Goal: Share content

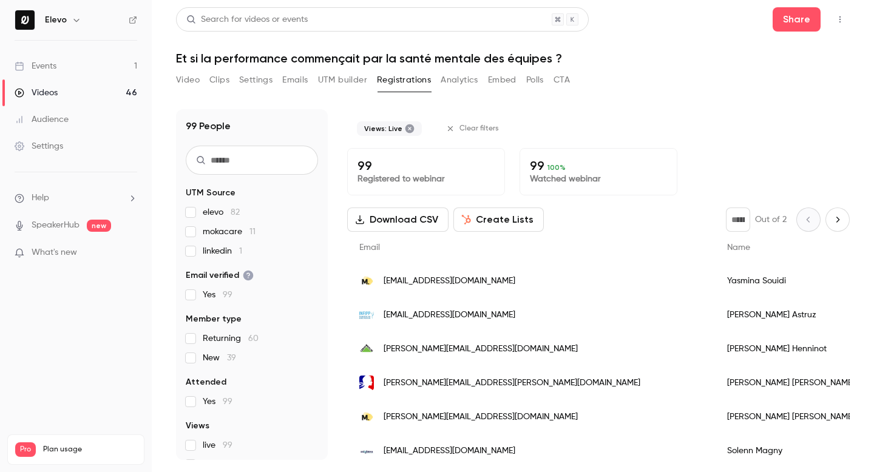
scroll to position [64, 0]
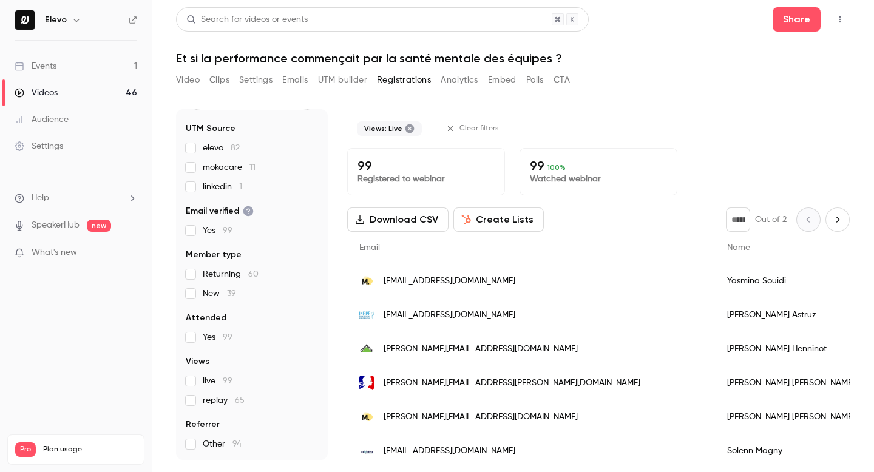
click at [75, 63] on link "Events 1" at bounding box center [76, 66] width 152 height 27
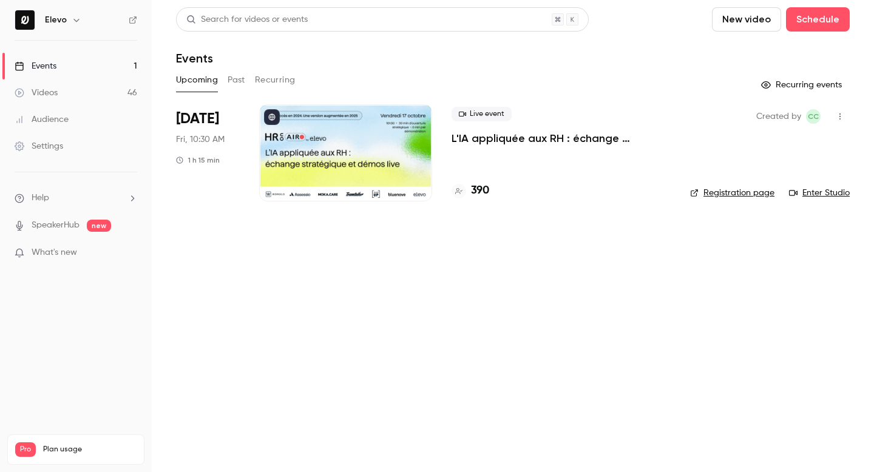
click at [841, 109] on button "button" at bounding box center [840, 116] width 19 height 19
click at [763, 148] on div "Share" at bounding box center [793, 147] width 92 height 12
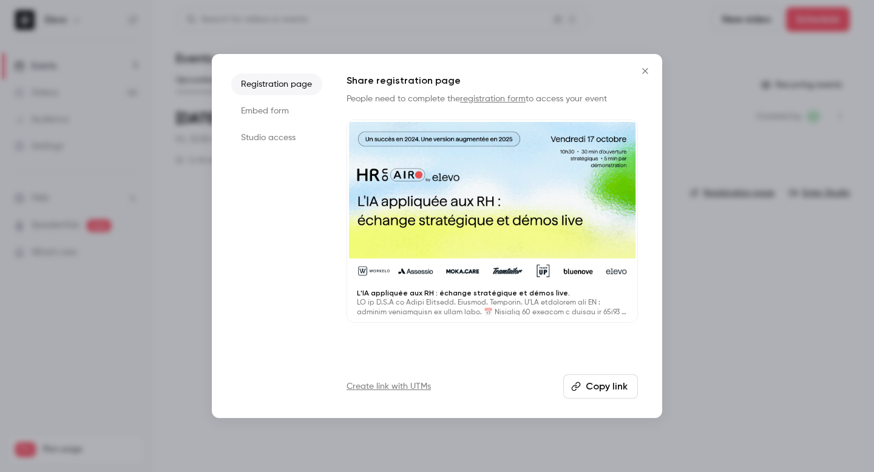
click at [259, 134] on li "Studio access" at bounding box center [276, 138] width 91 height 22
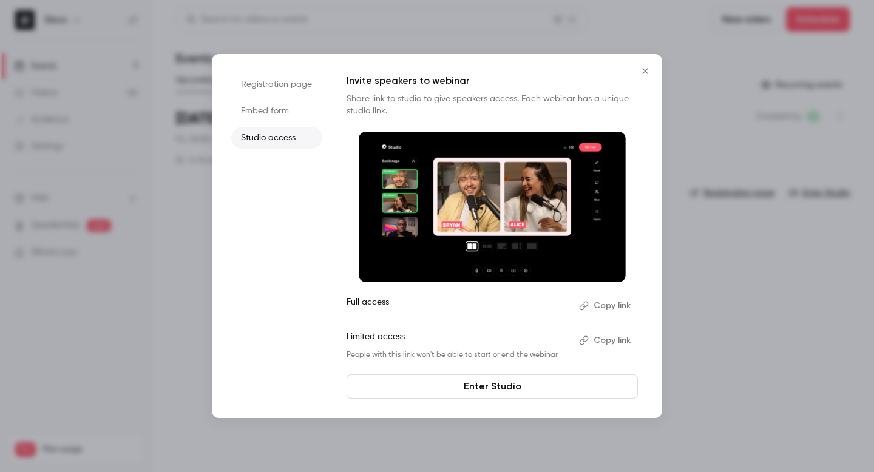
click at [617, 306] on button "Copy link" at bounding box center [606, 305] width 64 height 19
click at [581, 307] on icon "button" at bounding box center [584, 305] width 9 height 9
click at [642, 75] on icon "Close" at bounding box center [645, 71] width 15 height 10
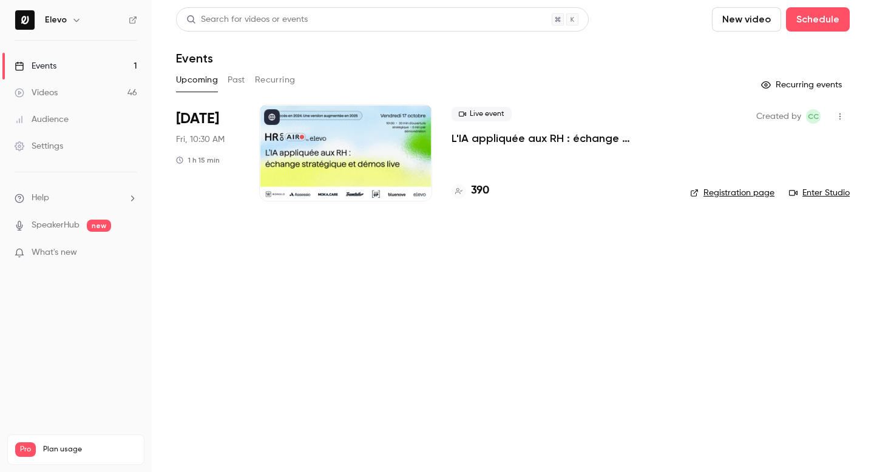
click at [809, 194] on link "Enter Studio" at bounding box center [819, 193] width 61 height 12
click at [229, 79] on button "Past" at bounding box center [237, 79] width 18 height 19
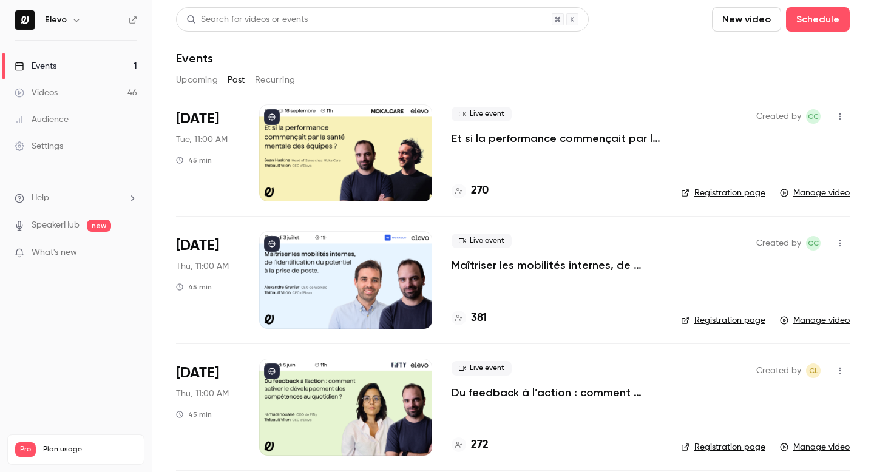
click at [197, 80] on button "Upcoming" at bounding box center [197, 79] width 42 height 19
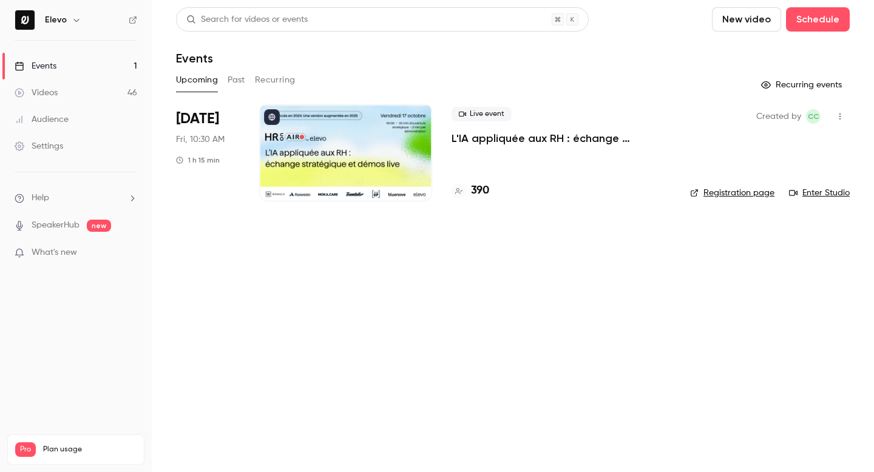
click at [814, 192] on link "Enter Studio" at bounding box center [819, 193] width 61 height 12
click at [841, 118] on icon "button" at bounding box center [841, 116] width 10 height 9
click at [774, 153] on div "Share" at bounding box center [793, 147] width 92 height 12
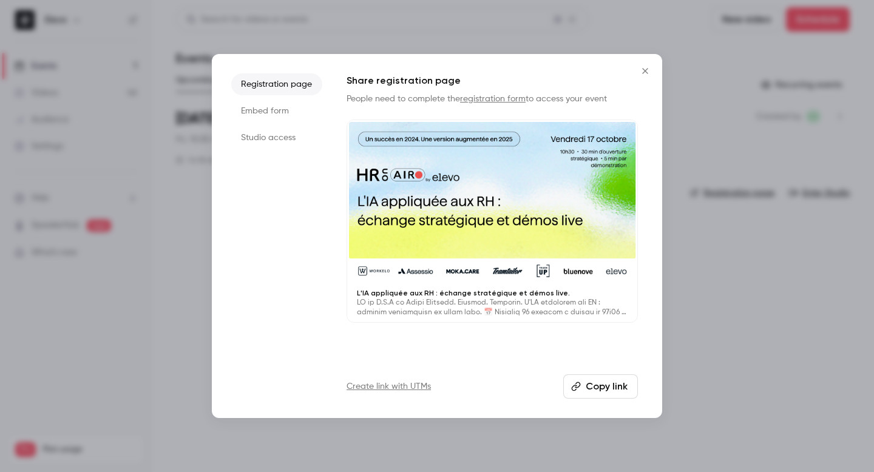
click at [267, 146] on li "Studio access" at bounding box center [276, 138] width 91 height 22
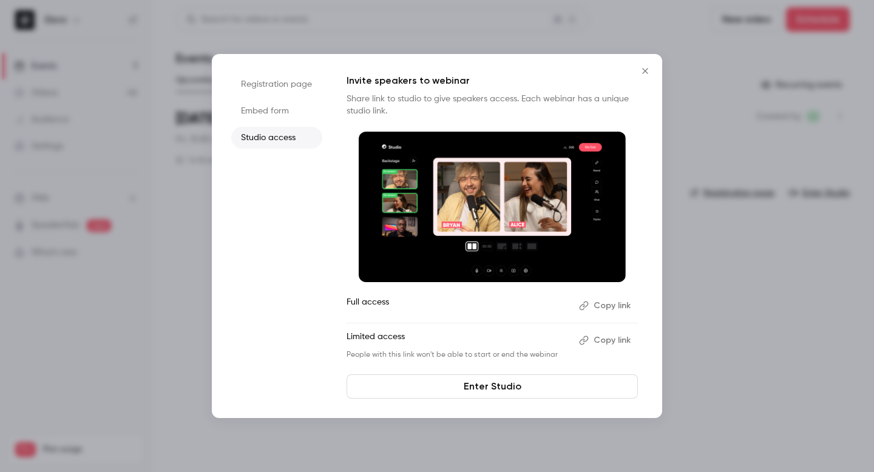
click at [608, 341] on button "Copy link" at bounding box center [606, 340] width 64 height 19
click at [642, 73] on icon "Close" at bounding box center [645, 71] width 15 height 10
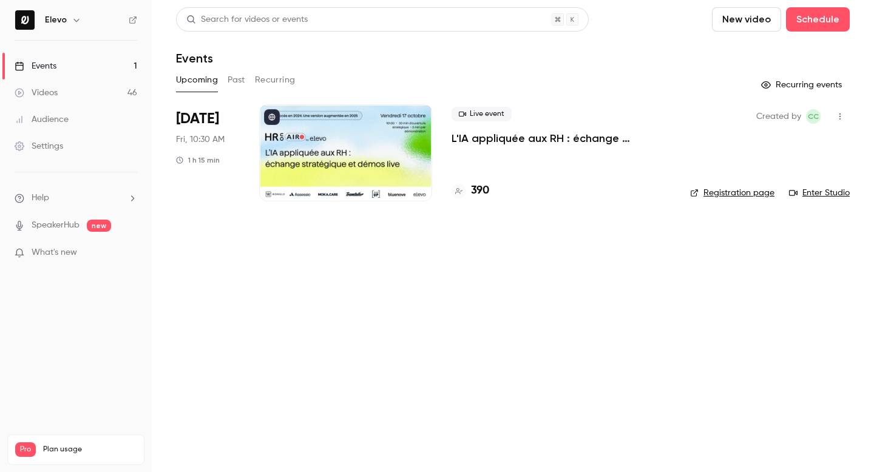
click at [237, 76] on button "Past" at bounding box center [237, 79] width 18 height 19
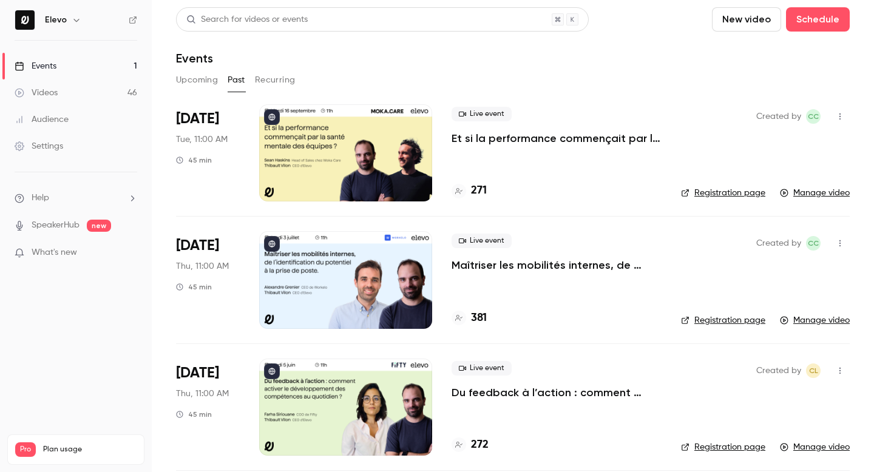
click at [294, 183] on div at bounding box center [345, 152] width 173 height 97
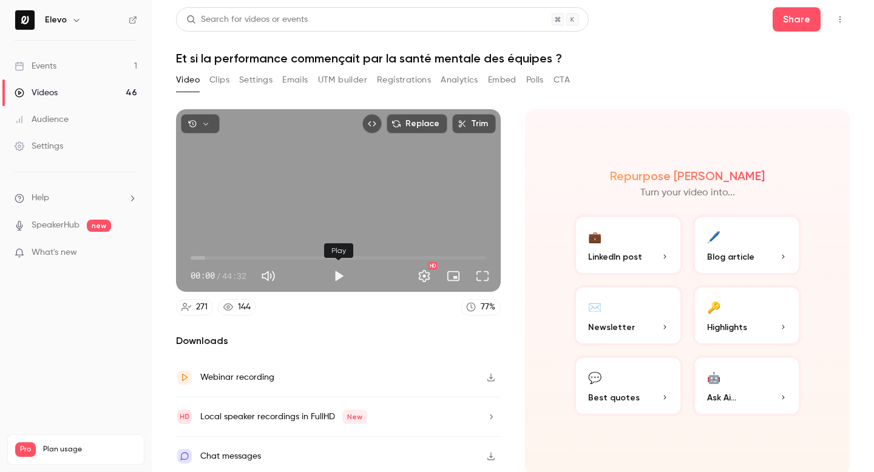
click at [338, 277] on button "Play" at bounding box center [339, 276] width 24 height 24
click at [200, 258] on span "00:08" at bounding box center [339, 257] width 296 height 19
click at [206, 259] on span "02:22" at bounding box center [339, 257] width 296 height 19
click at [214, 258] on span "03:28" at bounding box center [339, 257] width 296 height 19
type input "*****"
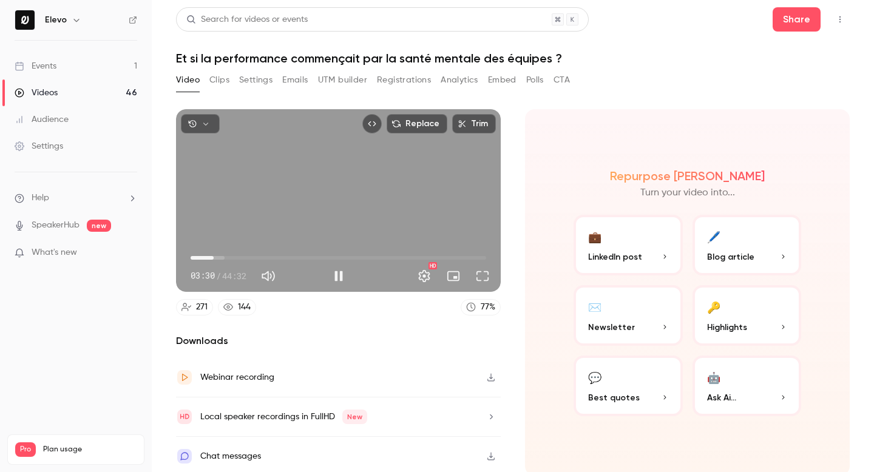
click at [223, 236] on div "Replace Trim 03:30 03:30 / 44:32 HD" at bounding box center [338, 200] width 325 height 183
click at [93, 97] on link "Videos 46" at bounding box center [76, 93] width 152 height 27
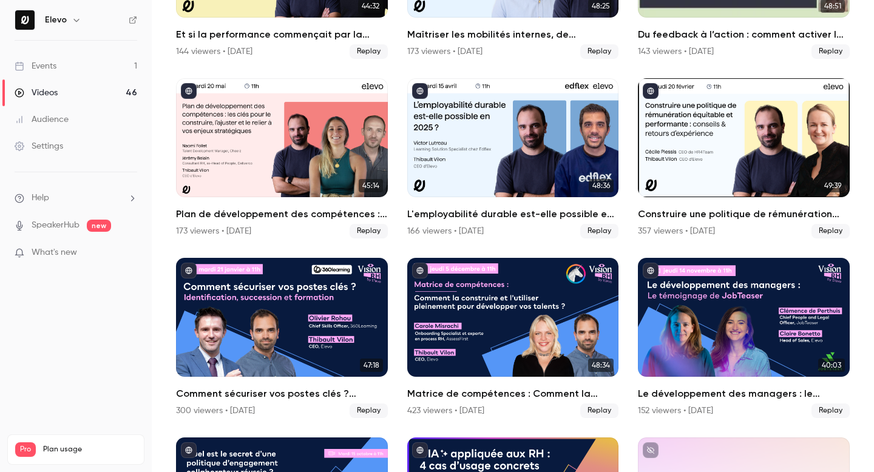
scroll to position [208, 0]
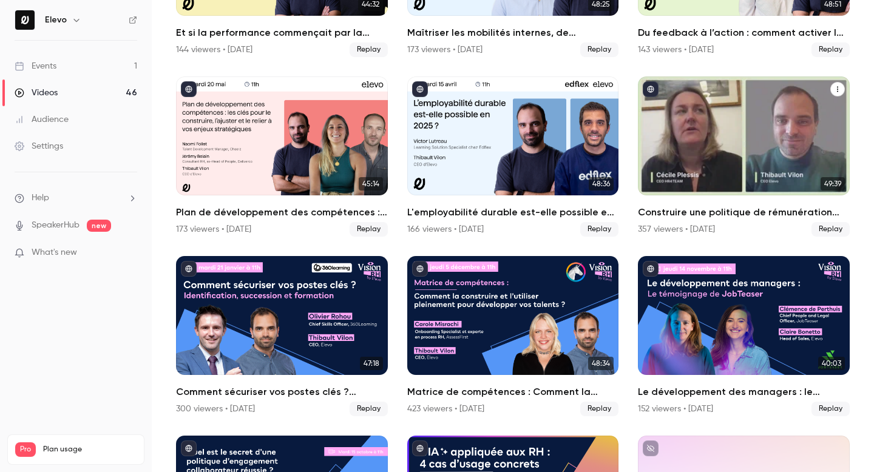
click at [687, 153] on div "Construire une politique de rémunération équitable et performante : conseils & …" at bounding box center [744, 136] width 212 height 119
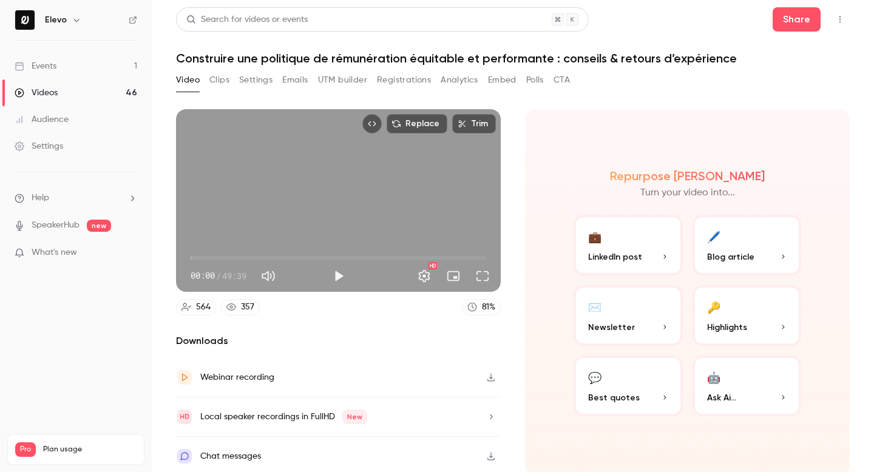
click at [386, 81] on button "Registrations" at bounding box center [404, 79] width 54 height 19
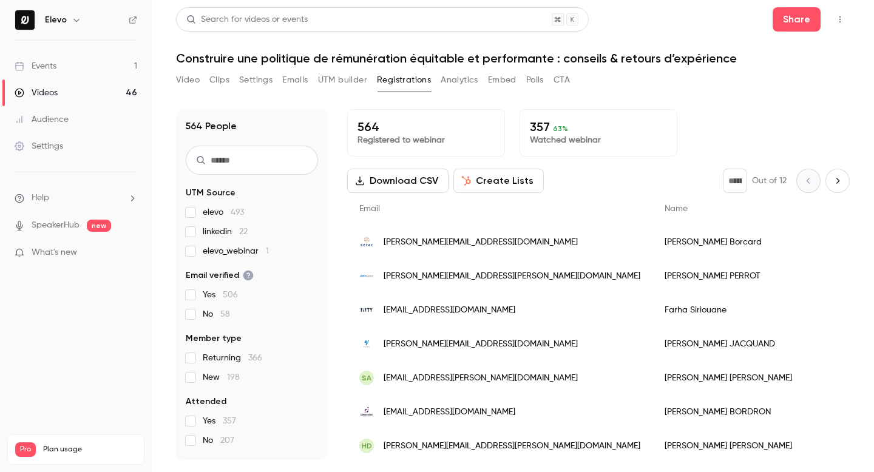
click at [216, 77] on button "Clips" at bounding box center [219, 79] width 20 height 19
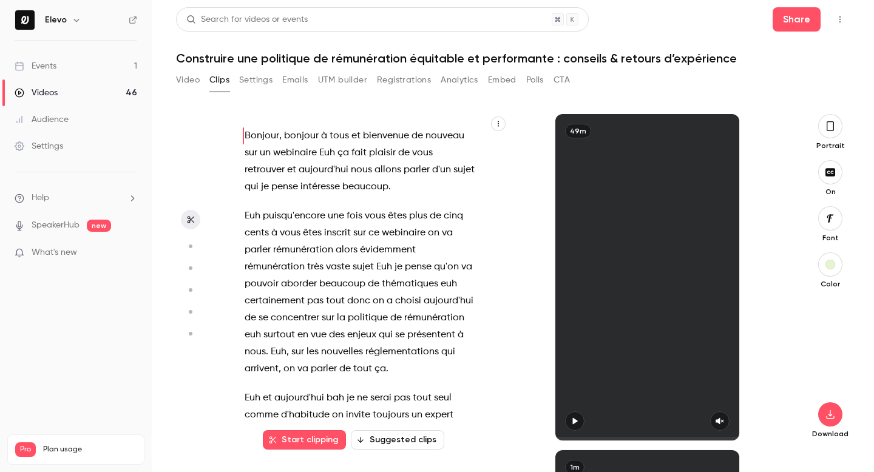
click at [196, 76] on button "Video" at bounding box center [188, 79] width 24 height 19
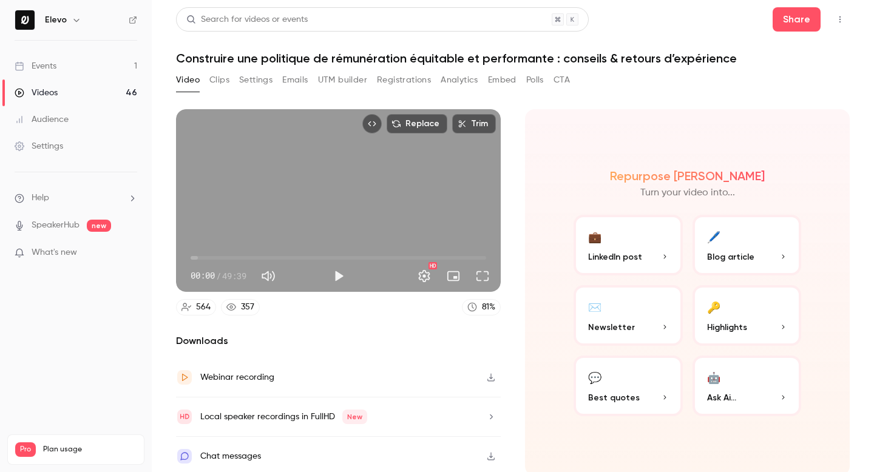
click at [77, 72] on link "Events 1" at bounding box center [76, 66] width 152 height 27
